Goal: Navigation & Orientation: Find specific page/section

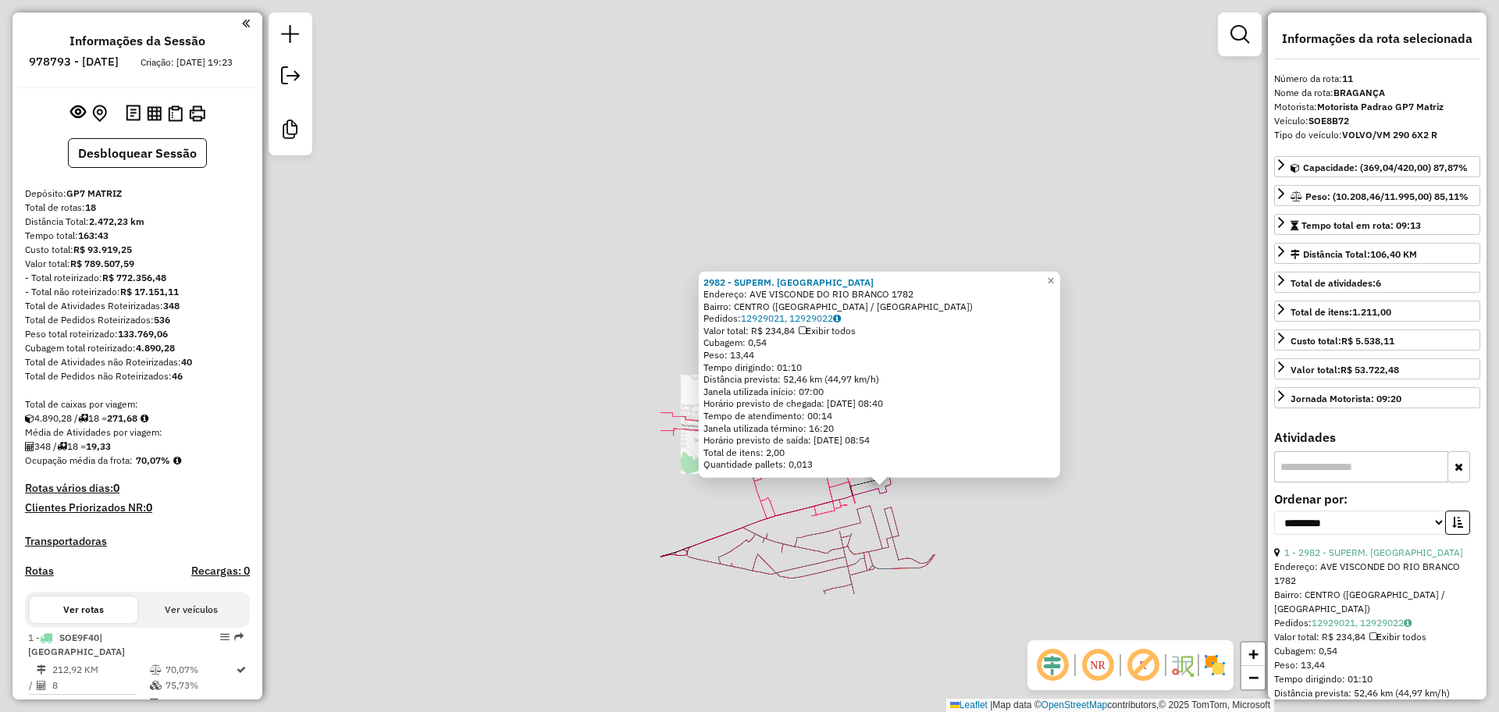
select select "**********"
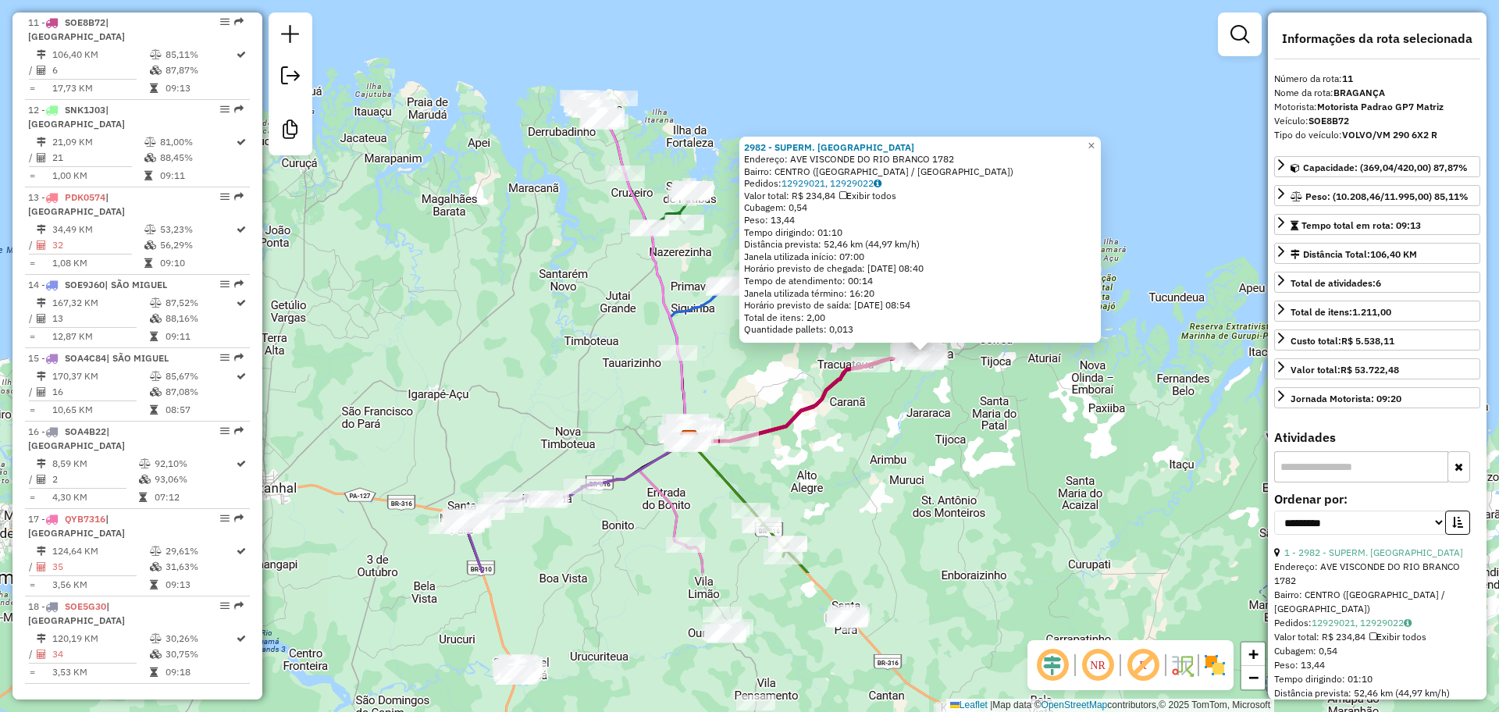
drag, startPoint x: 723, startPoint y: 604, endPoint x: 742, endPoint y: 394, distance: 210.9
click at [742, 394] on div "2982 - SUPERM. BEIRA RIO Endereço: AVE VISCONDE DO RIO BRANCO 1782 Bairro: [GEO…" at bounding box center [749, 356] width 1499 height 712
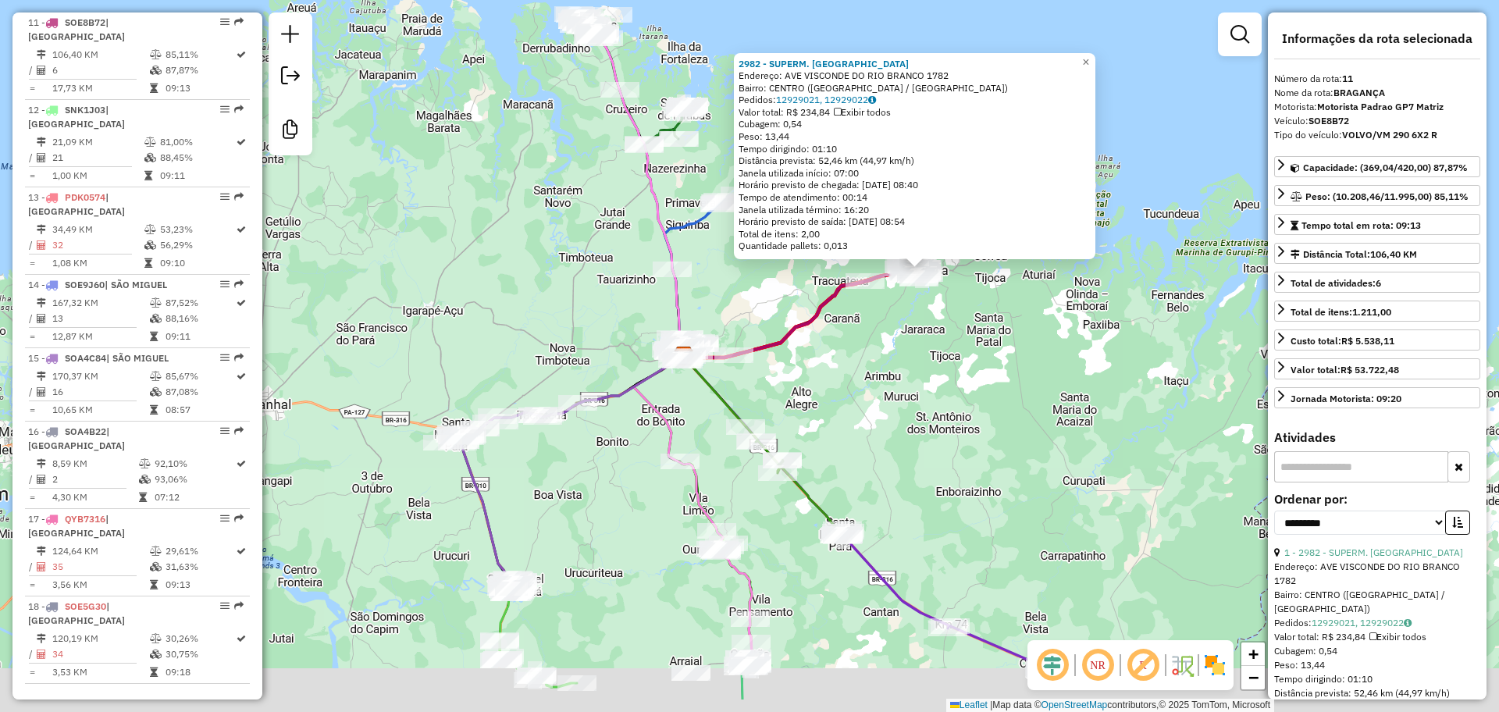
drag, startPoint x: 870, startPoint y: 447, endPoint x: 864, endPoint y: 360, distance: 87.6
click at [864, 360] on div "2982 - SUPERM. BEIRA RIO Endereço: AVE VISCONDE DO RIO BRANCO 1782 Bairro: [GEO…" at bounding box center [749, 356] width 1499 height 712
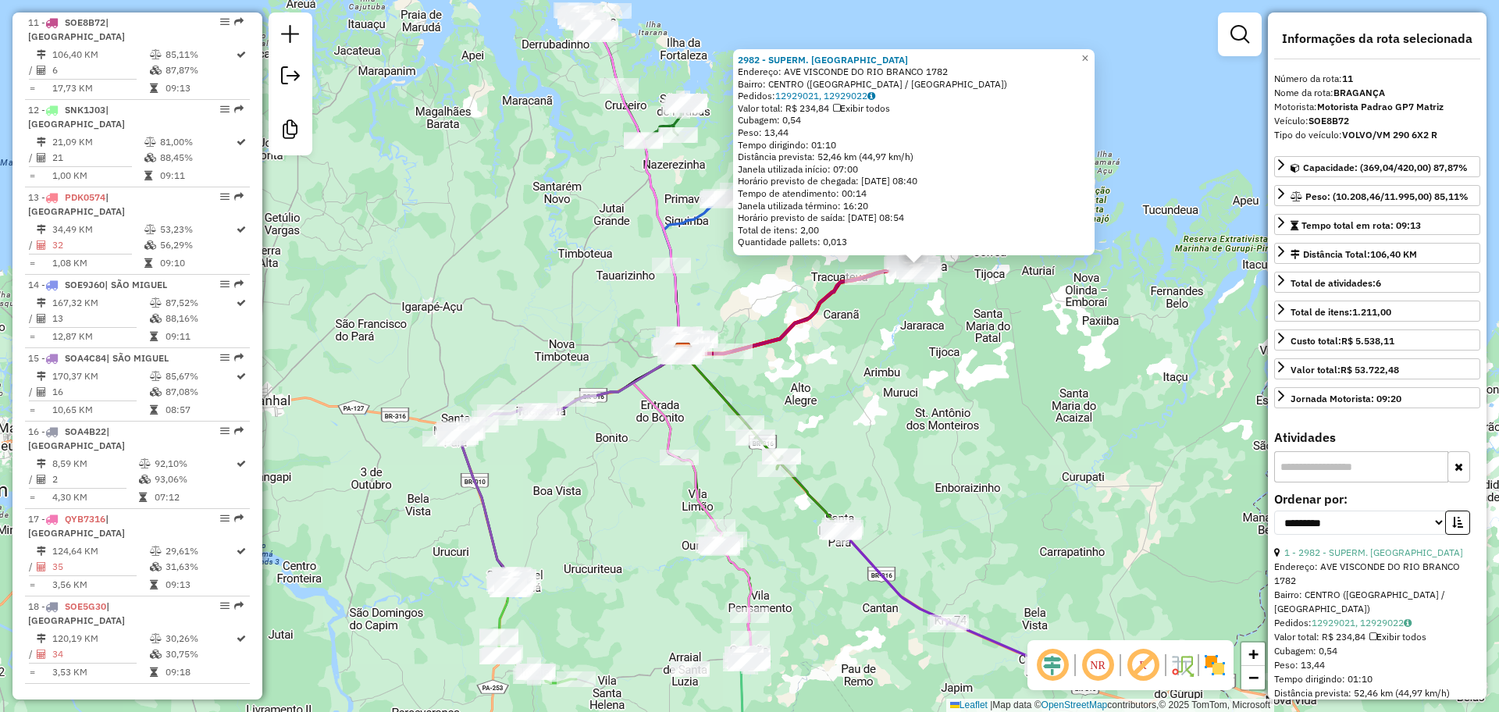
click at [898, 425] on div "2982 - SUPERM. BEIRA RIO Endereço: AVE VISCONDE DO RIO BRANCO 1782 Bairro: [GEO…" at bounding box center [749, 356] width 1499 height 712
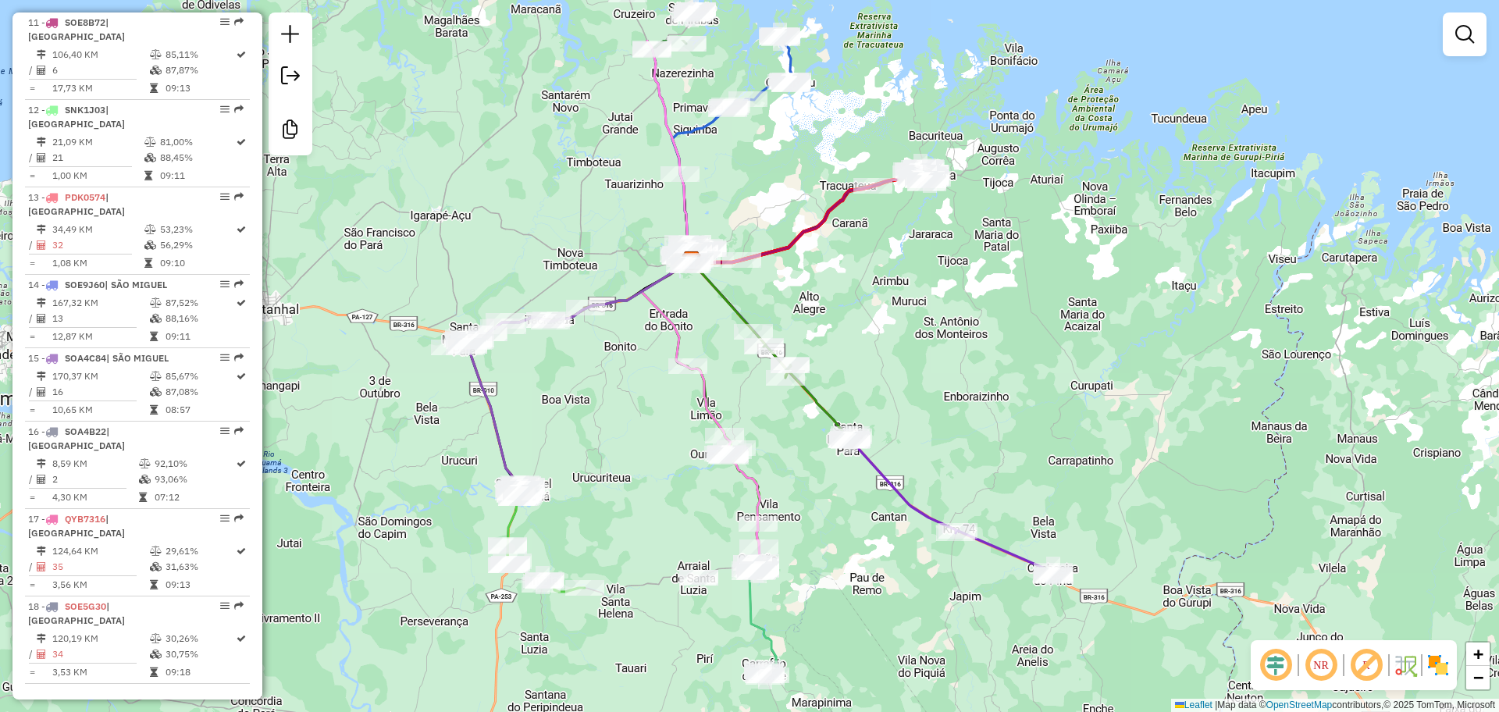
drag, startPoint x: 838, startPoint y: 197, endPoint x: 838, endPoint y: 426, distance: 228.7
click at [841, 426] on div "Janela de atendimento Grade de atendimento Capacidade Transportadoras Veículos …" at bounding box center [749, 356] width 1499 height 712
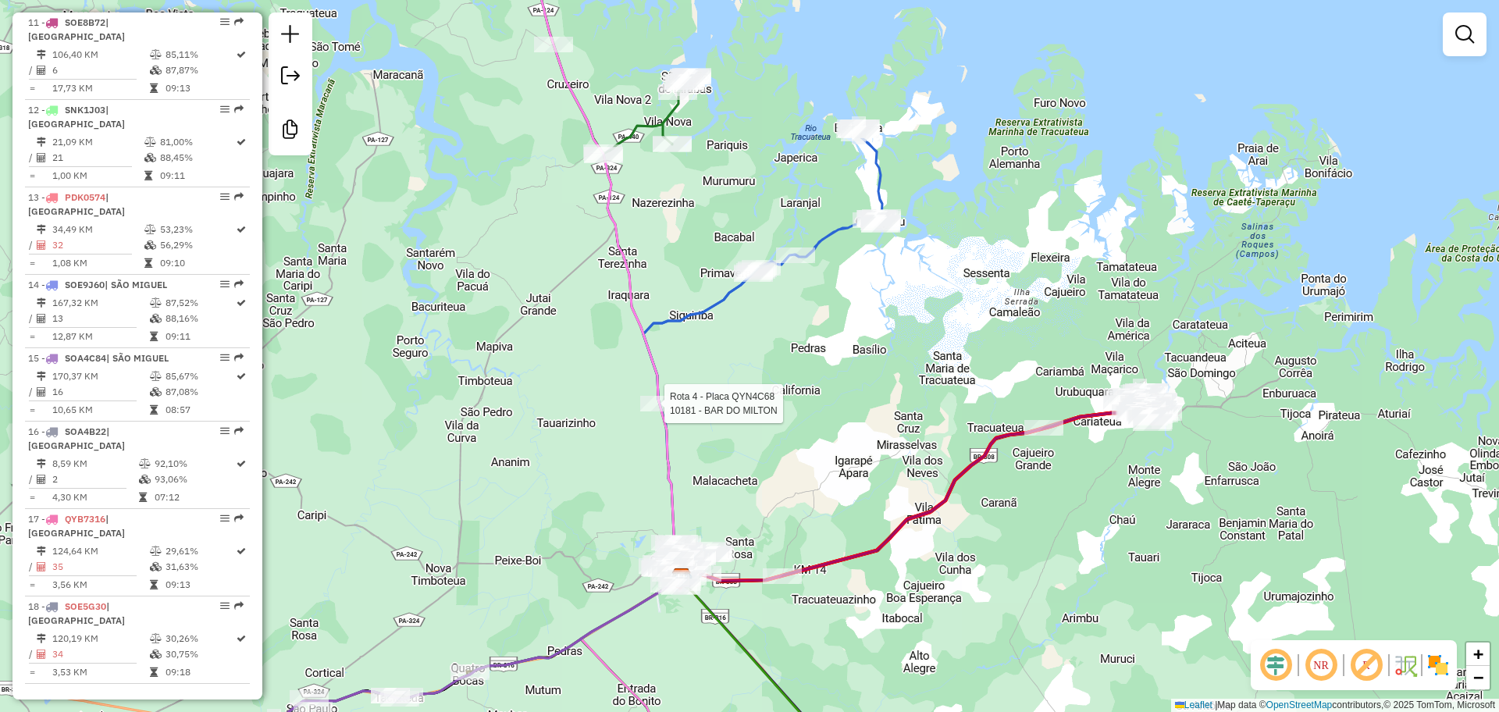
select select "**********"
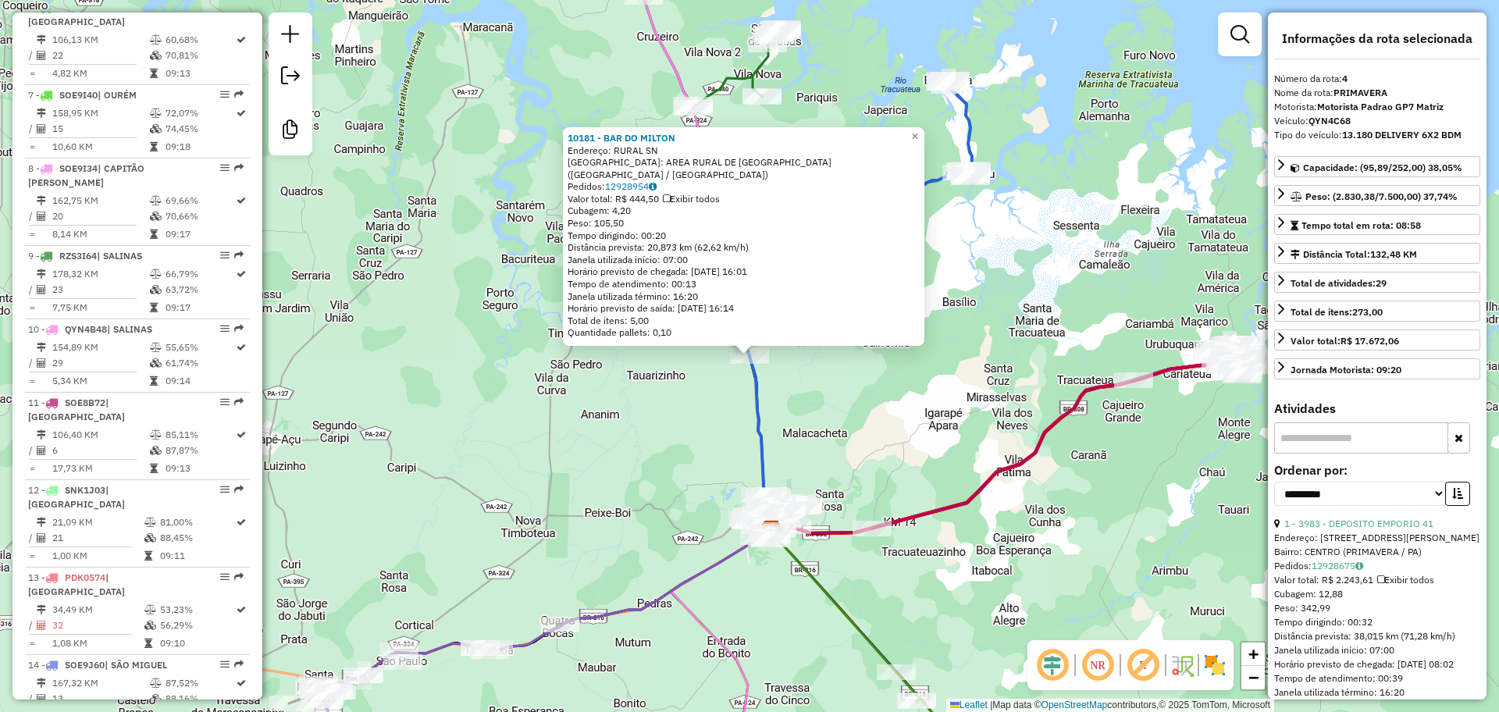
scroll to position [863, 0]
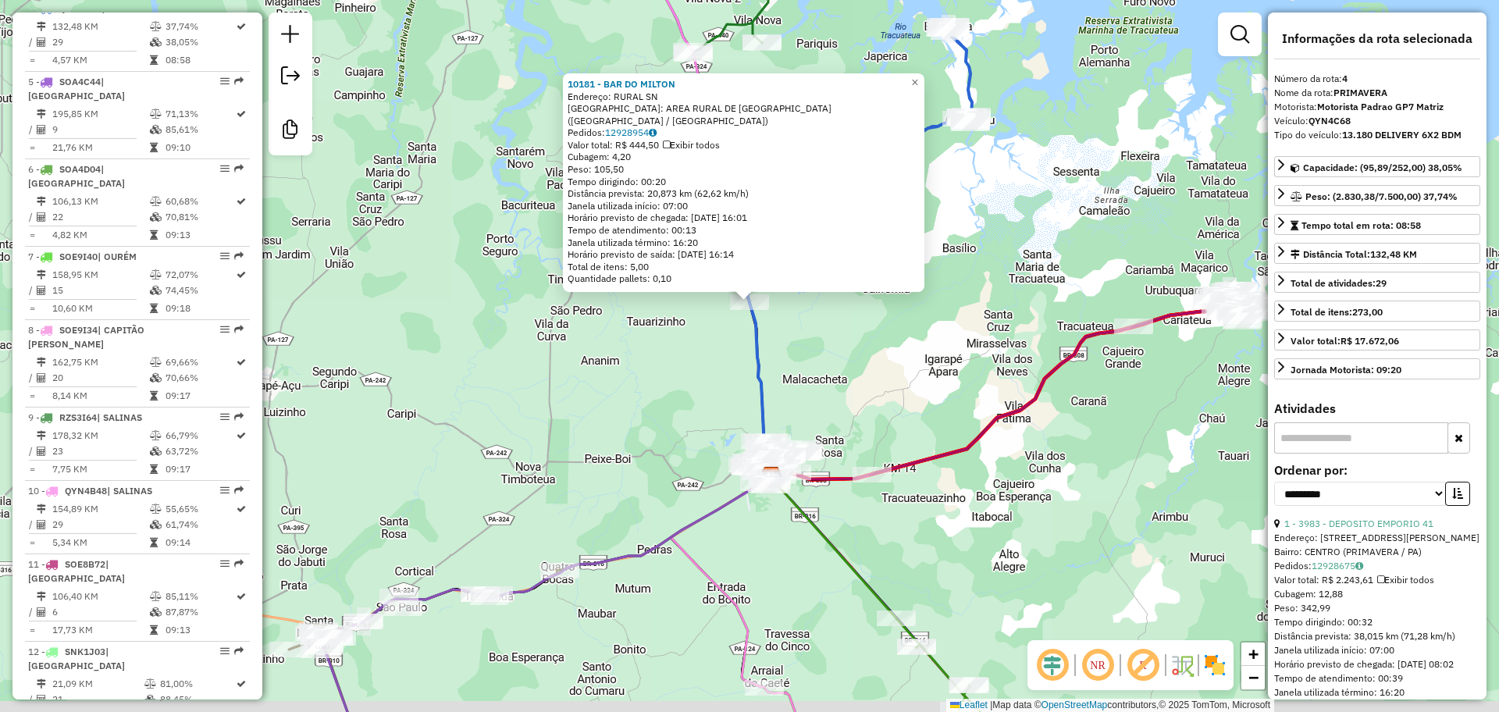
drag, startPoint x: 1097, startPoint y: 297, endPoint x: 1097, endPoint y: 240, distance: 57.0
click at [1097, 240] on div "Rota 4 - Placa QYN4C68 10181 - BAR DO MILTON 10181 - BAR DO [PERSON_NAME]: RURA…" at bounding box center [749, 356] width 1499 height 712
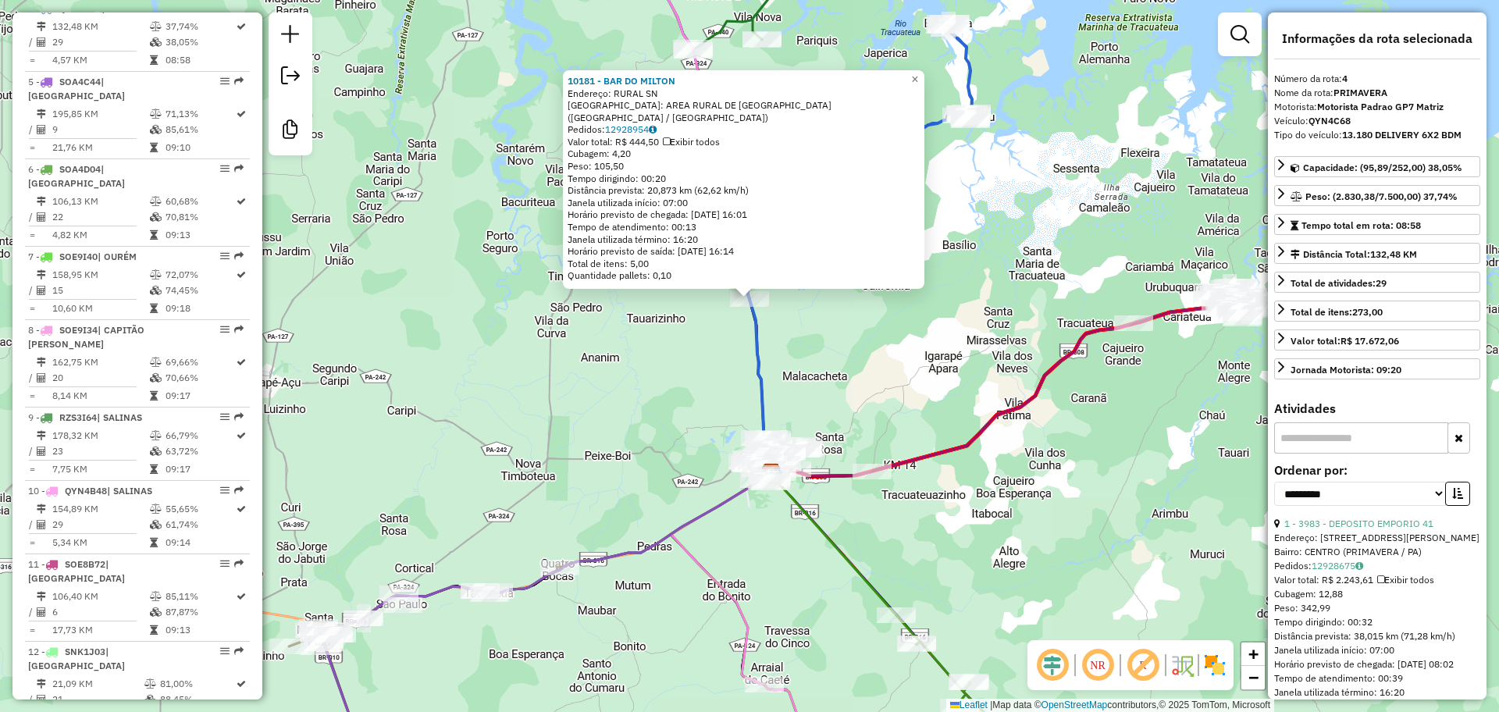
click at [1072, 240] on div "10181 - BAR DO [PERSON_NAME]: RURAL SN Bairro: AREA RURAL DE [GEOGRAPHIC_DATA] …" at bounding box center [749, 356] width 1499 height 712
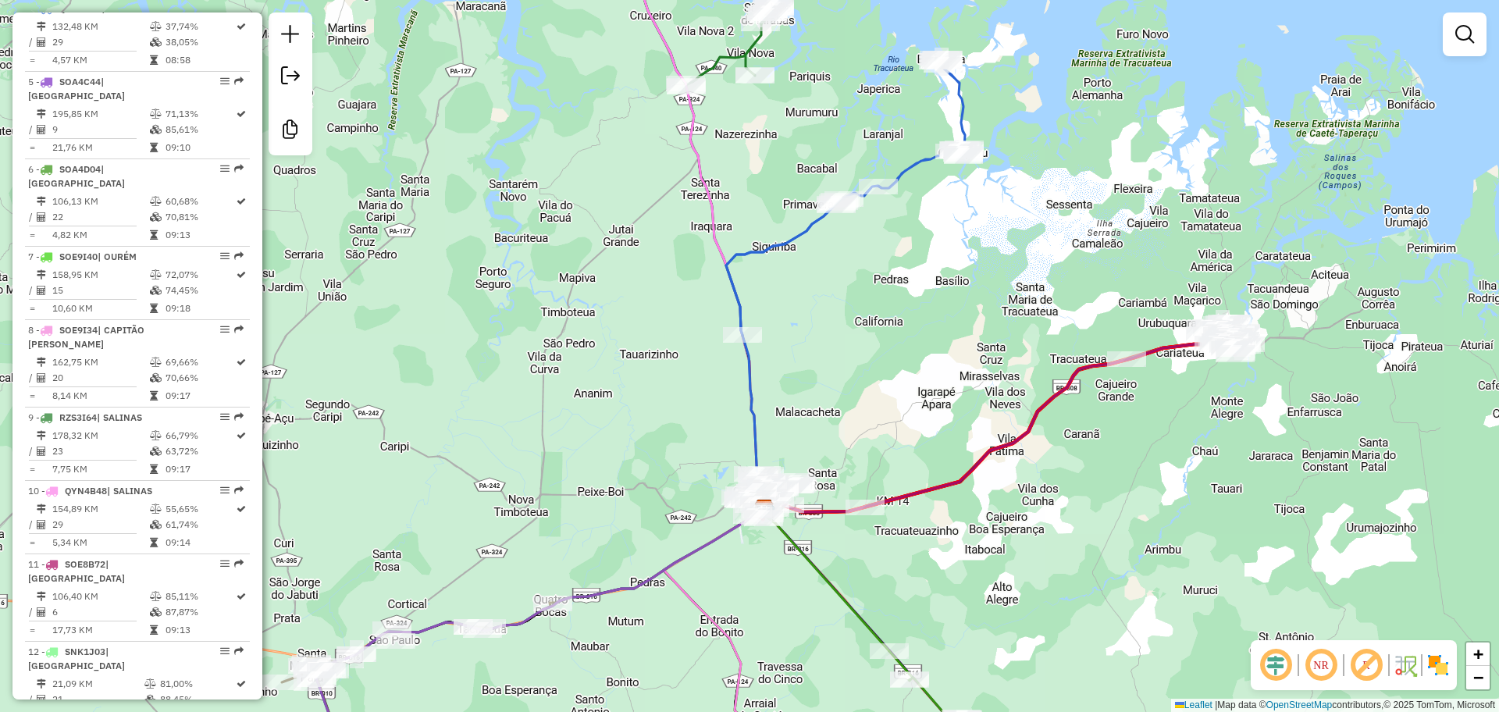
drag, startPoint x: 1043, startPoint y: 229, endPoint x: 1036, endPoint y: 265, distance: 37.4
click at [1036, 265] on div "Janela de atendimento Grade de atendimento Capacidade Transportadoras Veículos …" at bounding box center [749, 356] width 1499 height 712
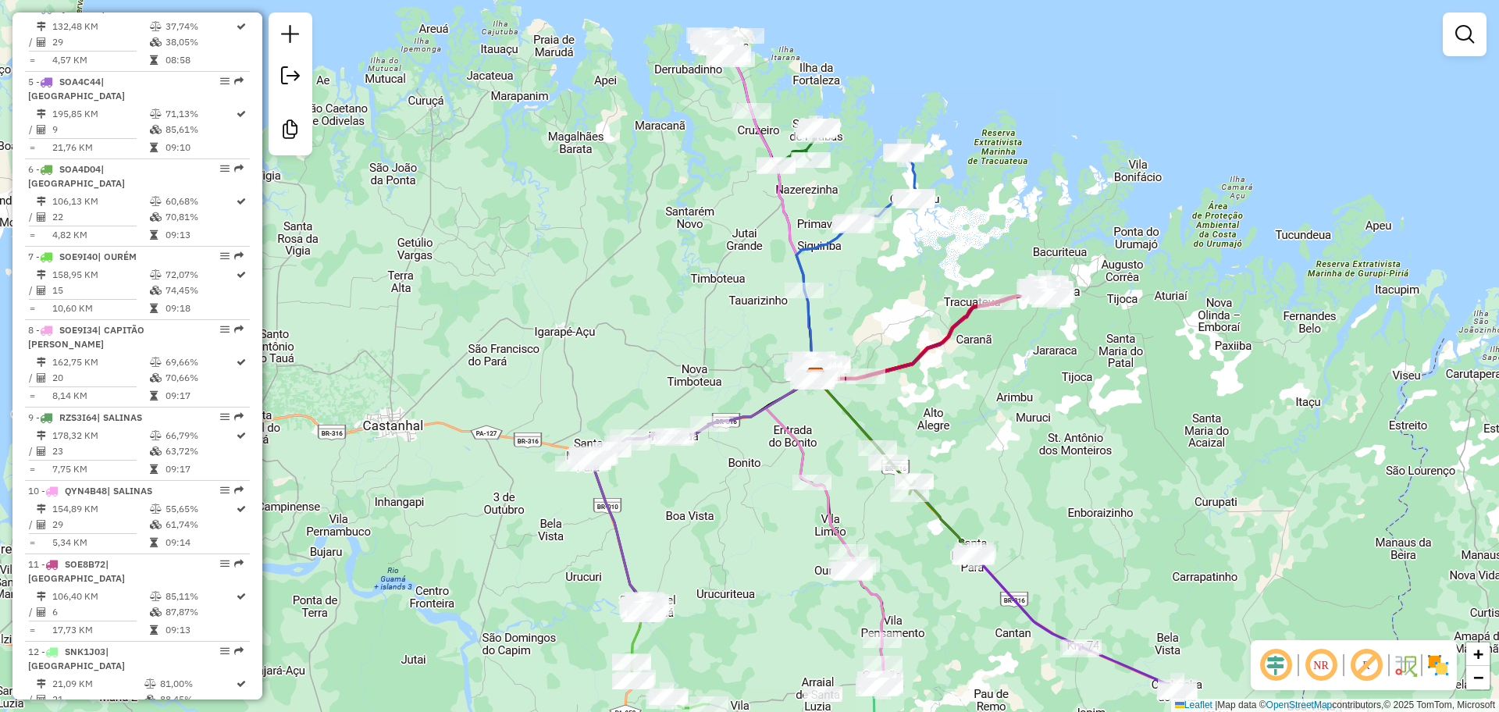
drag, startPoint x: 894, startPoint y: 424, endPoint x: 783, endPoint y: 384, distance: 117.8
click at [783, 384] on div "Janela de atendimento Grade de atendimento Capacidade Transportadoras Veículos …" at bounding box center [749, 356] width 1499 height 712
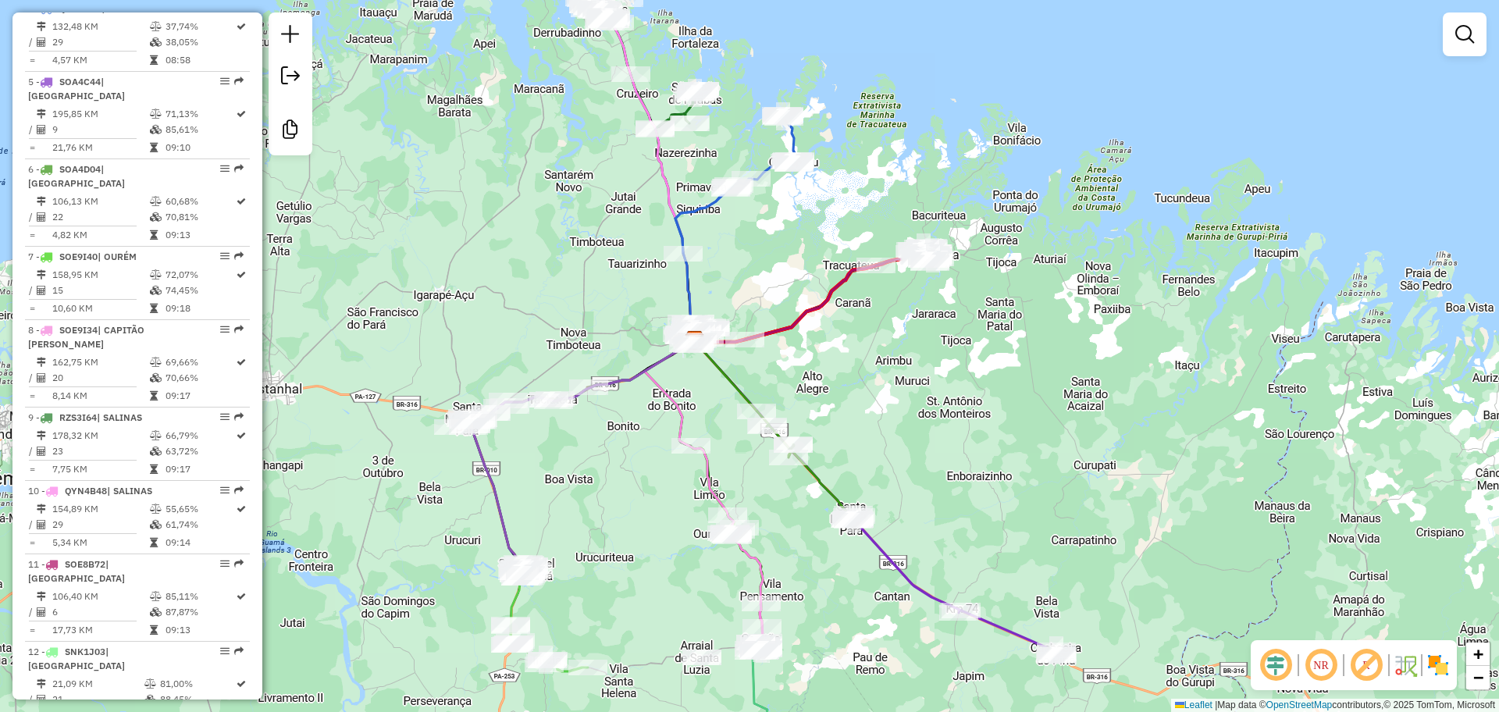
drag, startPoint x: 799, startPoint y: 375, endPoint x: 647, endPoint y: 395, distance: 152.8
click at [756, 390] on div "Janela de atendimento Grade de atendimento Capacidade Transportadoras Veículos …" at bounding box center [749, 356] width 1499 height 712
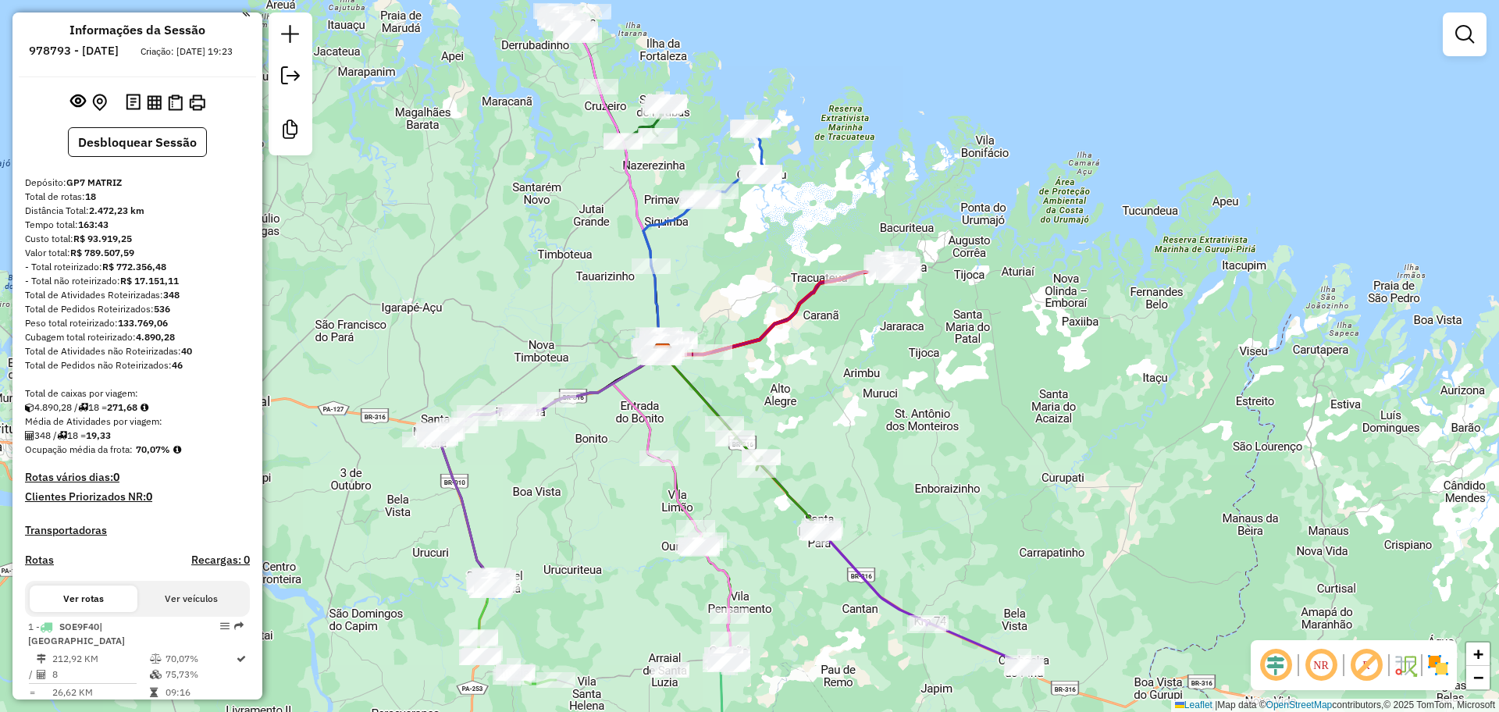
scroll to position [0, 0]
